Goal: Use online tool/utility: Utilize a website feature to perform a specific function

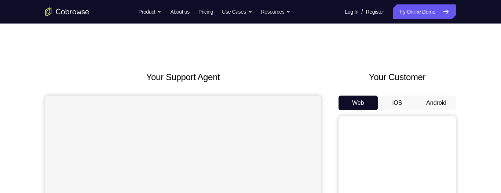
click at [433, 55] on button "Android" at bounding box center [436, 102] width 39 height 15
click at [440, 55] on button "Android" at bounding box center [436, 102] width 39 height 15
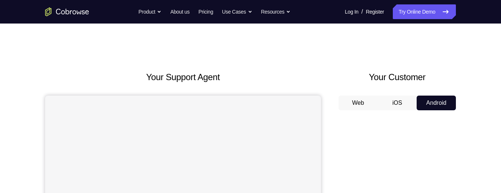
click at [438, 55] on button "Android" at bounding box center [436, 102] width 39 height 15
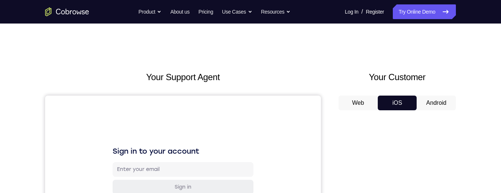
click at [442, 55] on button "Android" at bounding box center [436, 102] width 39 height 15
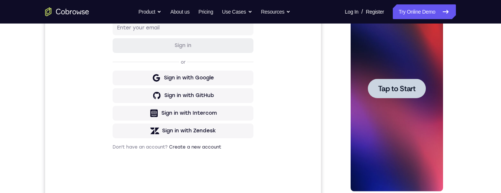
click at [407, 55] on span "Tap to Start" at bounding box center [396, 88] width 37 height 7
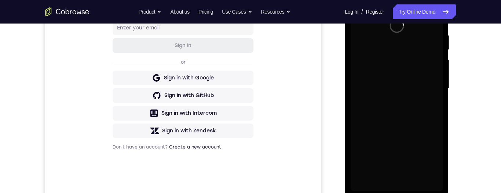
scroll to position [101, 0]
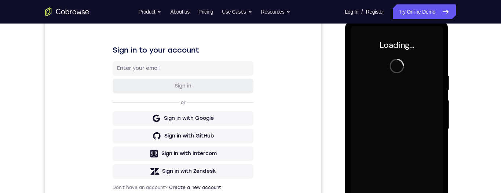
click at [394, 55] on div at bounding box center [396, 129] width 92 height 206
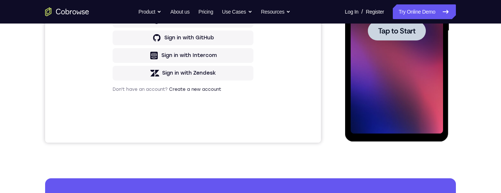
scroll to position [151, 0]
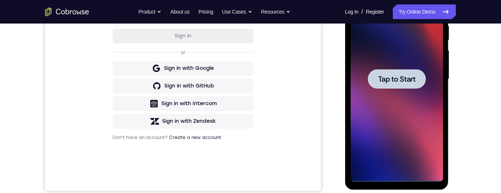
click at [413, 55] on span "Tap to Start" at bounding box center [396, 78] width 37 height 7
click at [394, 55] on div at bounding box center [397, 78] width 58 height 19
click at [401, 55] on span "Tap to Start" at bounding box center [396, 78] width 37 height 7
click at [399, 55] on span "Tap to Start" at bounding box center [396, 78] width 37 height 7
click at [398, 55] on span "Tap to Start" at bounding box center [396, 78] width 37 height 7
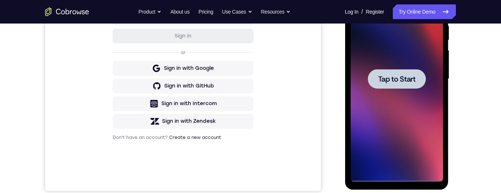
click at [395, 55] on span "Tap to Start" at bounding box center [396, 78] width 37 height 7
click at [400, 55] on span "Tap to Start" at bounding box center [396, 78] width 37 height 7
click at [401, 55] on span "Tap to Start" at bounding box center [396, 78] width 37 height 7
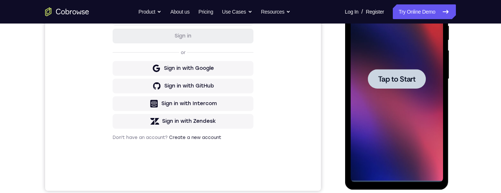
click at [405, 55] on span "Tap to Start" at bounding box center [396, 78] width 37 height 7
click at [400, 55] on div at bounding box center [397, 78] width 58 height 19
click at [401, 55] on div at bounding box center [397, 78] width 58 height 19
click at [402, 55] on div at bounding box center [397, 78] width 58 height 19
click at [404, 55] on div at bounding box center [397, 78] width 58 height 19
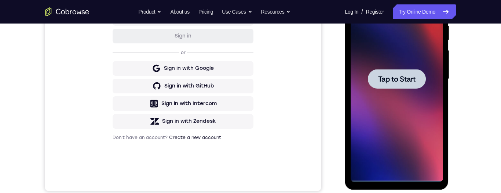
click at [404, 55] on div at bounding box center [397, 78] width 58 height 19
click at [405, 55] on div at bounding box center [397, 78] width 58 height 19
click at [404, 55] on div at bounding box center [397, 78] width 58 height 19
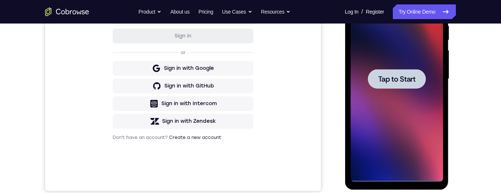
click at [408, 55] on div at bounding box center [397, 78] width 58 height 19
click at [412, 55] on div at bounding box center [397, 78] width 58 height 19
click at [411, 55] on div at bounding box center [397, 78] width 58 height 19
click at [403, 55] on span "Tap to Start" at bounding box center [396, 78] width 37 height 7
click at [395, 55] on span "Tap to Start" at bounding box center [396, 78] width 37 height 7
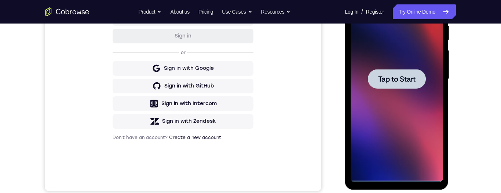
click at [389, 55] on span "Tap to Start" at bounding box center [396, 78] width 37 height 7
click at [394, 55] on span "Tap to Start" at bounding box center [396, 78] width 37 height 7
click at [393, 55] on span "Tap to Start" at bounding box center [396, 78] width 37 height 7
click at [392, 55] on span "Tap to Start" at bounding box center [396, 78] width 37 height 7
click at [391, 55] on span "Tap to Start" at bounding box center [396, 78] width 37 height 7
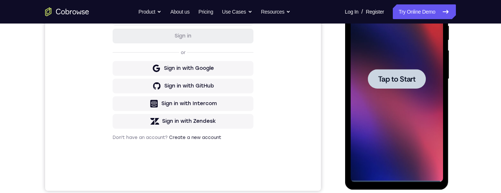
click at [394, 55] on span "Tap to Start" at bounding box center [396, 78] width 37 height 7
click at [395, 55] on span "Tap to Start" at bounding box center [396, 78] width 37 height 7
click at [396, 55] on span "Tap to Start" at bounding box center [396, 78] width 37 height 7
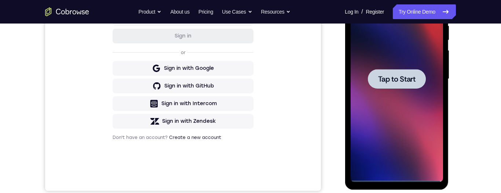
click at [396, 55] on div at bounding box center [397, 78] width 58 height 19
click at [396, 55] on span "Tap to Start" at bounding box center [396, 78] width 37 height 7
click at [419, 55] on div at bounding box center [397, 78] width 58 height 19
click at [415, 55] on div at bounding box center [396, 79] width 92 height 206
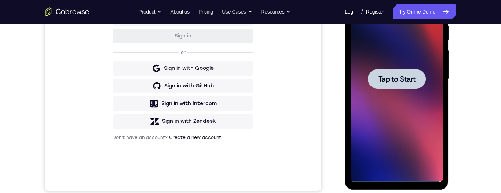
scroll to position [0, 0]
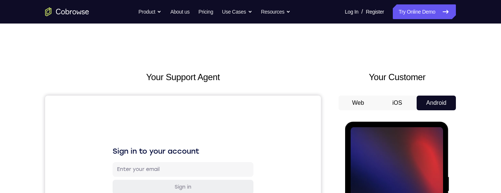
scroll to position [92, 0]
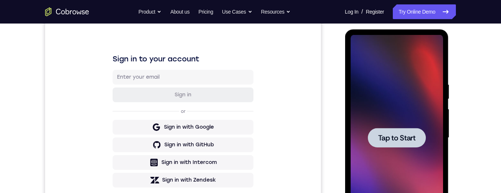
click at [412, 55] on div at bounding box center [397, 137] width 58 height 19
click at [393, 55] on div at bounding box center [397, 137] width 58 height 19
click at [396, 55] on span "Tap to Start" at bounding box center [396, 137] width 37 height 7
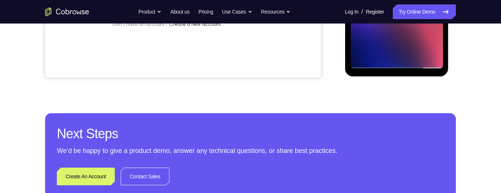
scroll to position [166, 0]
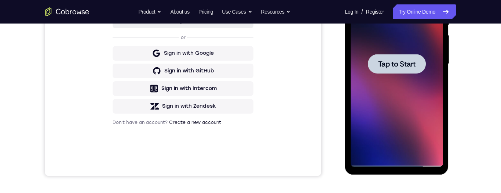
click at [417, 55] on div at bounding box center [397, 63] width 58 height 19
click at [419, 55] on div at bounding box center [397, 63] width 58 height 19
click at [417, 55] on div at bounding box center [397, 63] width 58 height 19
click at [418, 55] on div at bounding box center [397, 63] width 58 height 19
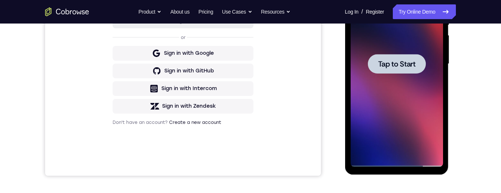
click at [421, 55] on div at bounding box center [397, 63] width 58 height 19
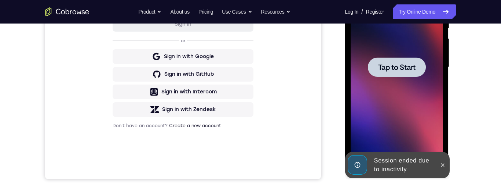
click at [402, 55] on span "Tap to Start" at bounding box center [396, 66] width 37 height 7
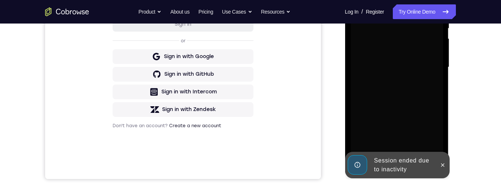
scroll to position [142, 0]
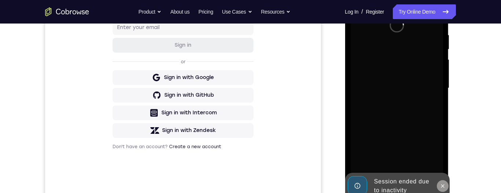
click at [444, 55] on icon at bounding box center [443, 186] width 6 height 6
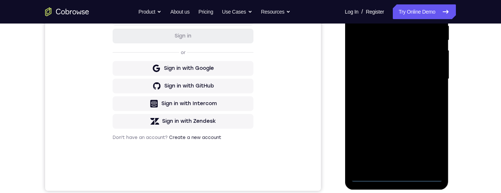
scroll to position [152, 0]
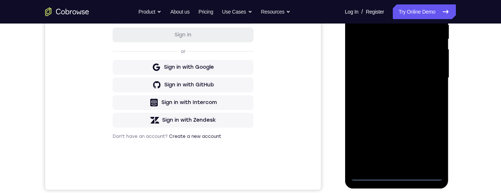
click at [472, 55] on div "Your Support Agent Your Customer Web iOS Android Next Steps We’d be happy to gi…" at bounding box center [251, 114] width 470 height 484
click at [400, 55] on div at bounding box center [396, 78] width 92 height 206
click at [428, 55] on div at bounding box center [396, 78] width 92 height 206
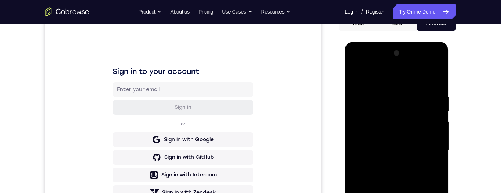
click at [408, 55] on div at bounding box center [396, 150] width 92 height 206
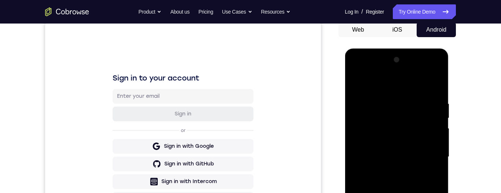
scroll to position [80, 0]
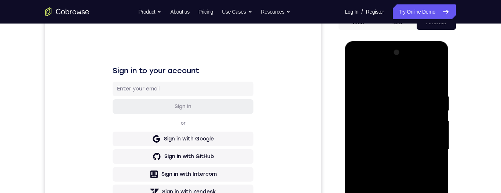
click at [429, 55] on div at bounding box center [396, 150] width 92 height 206
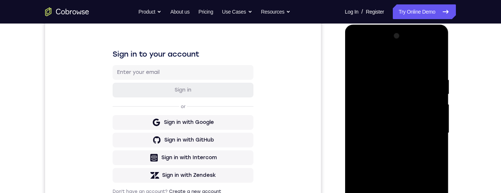
click at [389, 55] on div at bounding box center [396, 133] width 92 height 206
click at [404, 55] on div at bounding box center [396, 133] width 92 height 206
click at [399, 55] on div at bounding box center [396, 133] width 92 height 206
click at [422, 55] on div at bounding box center [396, 133] width 92 height 206
click at [418, 55] on div at bounding box center [396, 133] width 92 height 206
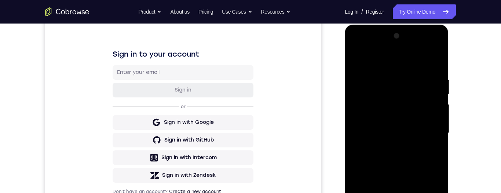
click at [417, 55] on div at bounding box center [396, 133] width 92 height 206
click at [418, 55] on div at bounding box center [396, 133] width 92 height 206
click at [411, 55] on div at bounding box center [396, 133] width 92 height 206
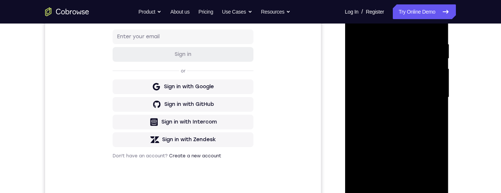
scroll to position [131, 0]
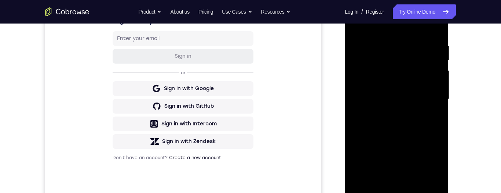
click at [432, 37] on div at bounding box center [396, 99] width 92 height 206
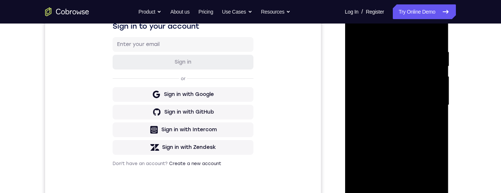
scroll to position [125, 0]
click at [437, 41] on div at bounding box center [396, 105] width 92 height 206
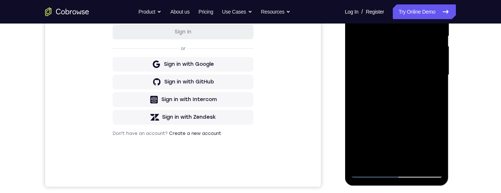
scroll to position [156, 0]
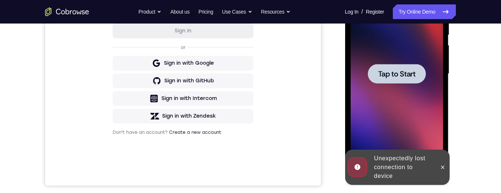
click at [399, 55] on span "Tap to Start" at bounding box center [396, 73] width 37 height 7
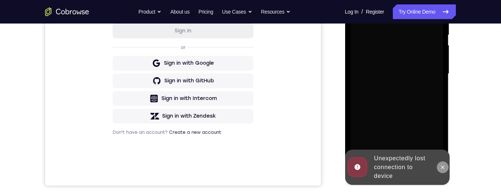
click at [443, 55] on icon at bounding box center [443, 167] width 6 height 6
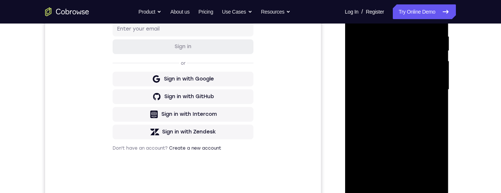
scroll to position [143, 0]
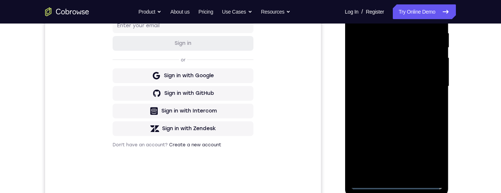
click at [399, 55] on div at bounding box center [396, 86] width 92 height 206
click at [400, 55] on div at bounding box center [396, 86] width 92 height 206
click at [399, 55] on div at bounding box center [396, 86] width 92 height 206
click at [400, 55] on div at bounding box center [396, 86] width 92 height 206
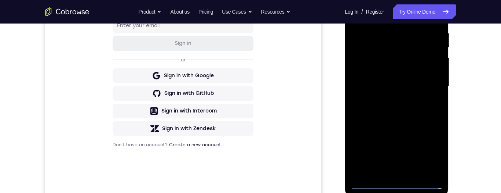
click at [400, 55] on div at bounding box center [396, 86] width 92 height 206
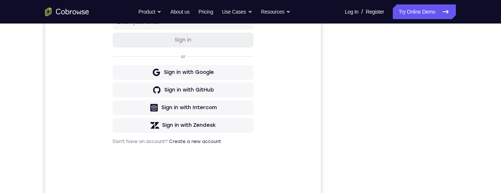
scroll to position [148, 0]
click at [329, 95] on div "Your Support Agent Your Customer Web iOS Android" at bounding box center [250, 58] width 411 height 271
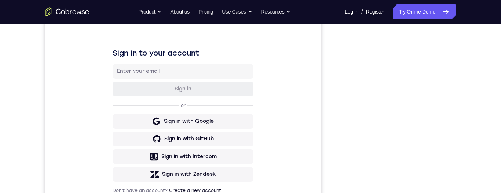
scroll to position [88, 0]
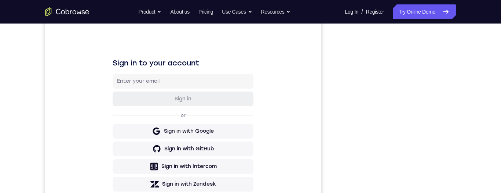
click at [330, 81] on div "Your Support Agent Your Customer Web iOS Android" at bounding box center [250, 117] width 411 height 271
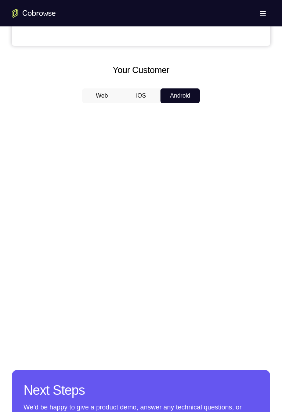
scroll to position [299, 0]
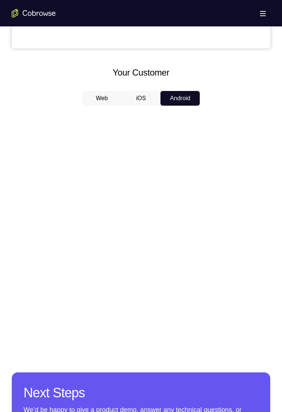
click at [83, 192] on div at bounding box center [141, 225] width 258 height 226
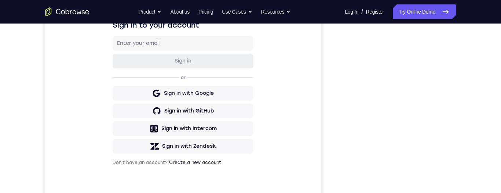
scroll to position [119, 0]
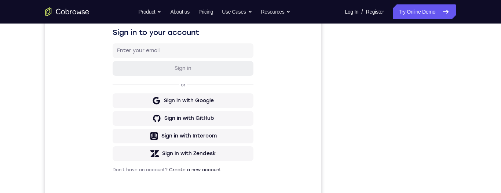
click at [341, 104] on div at bounding box center [397, 110] width 117 height 226
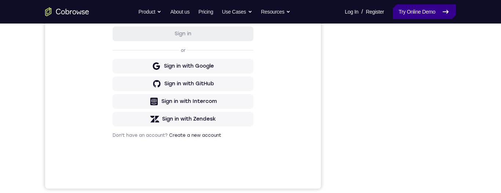
scroll to position [162, 0]
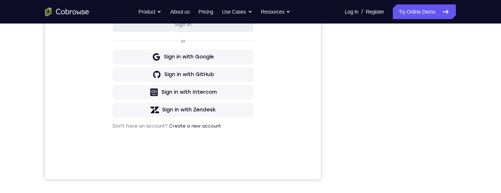
click at [338, 93] on div "Your Support Agent Your Customer Web iOS Android" at bounding box center [250, 43] width 411 height 271
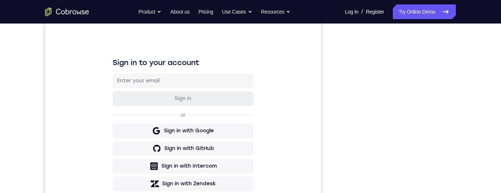
scroll to position [137, 0]
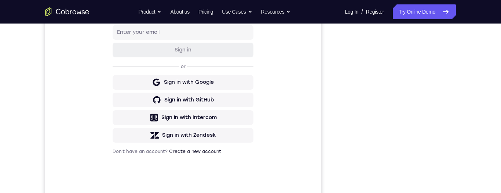
click at [494, 27] on div "Your Support Agent Your Customer Web iOS Android Next Steps We’d be happy to gi…" at bounding box center [250, 129] width 501 height 484
